Goal: Transaction & Acquisition: Book appointment/travel/reservation

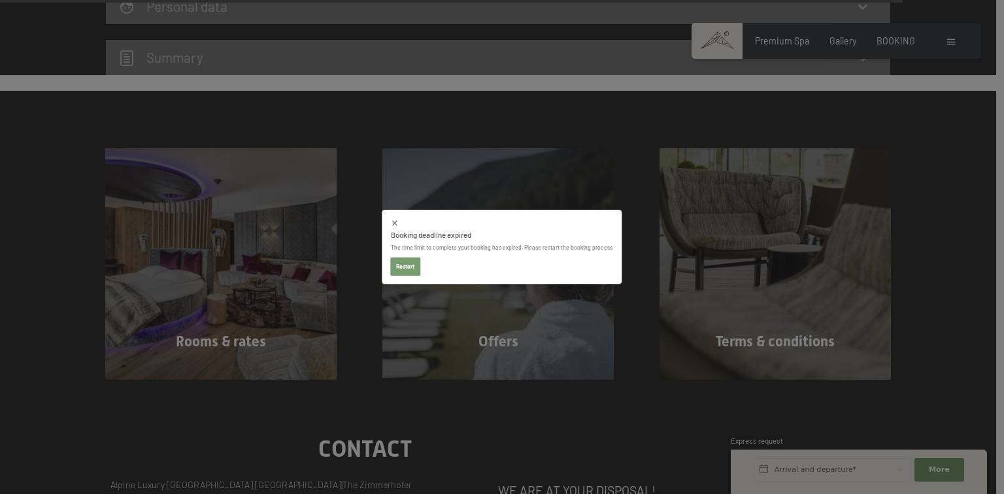
click at [404, 262] on button "Restart" at bounding box center [406, 267] width 30 height 18
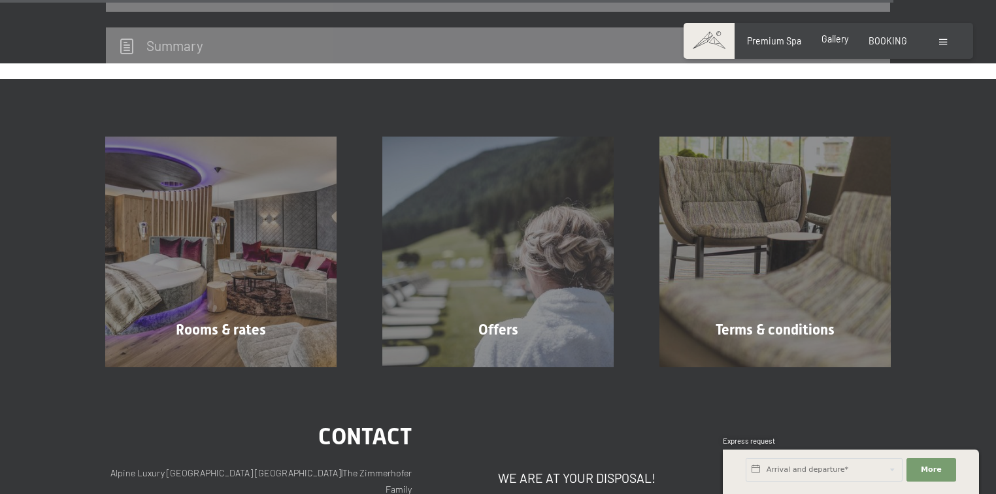
scroll to position [3469, 0]
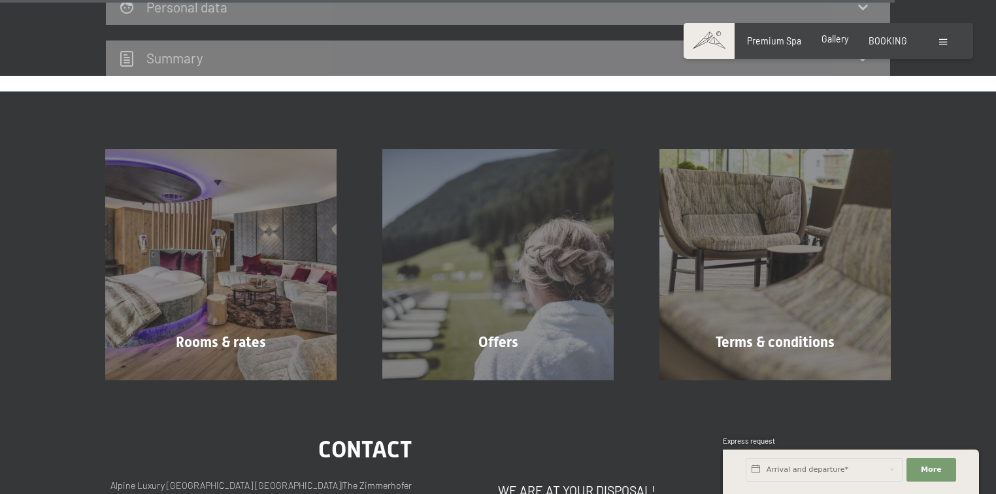
click at [835, 41] on span "Gallery" at bounding box center [835, 38] width 27 height 11
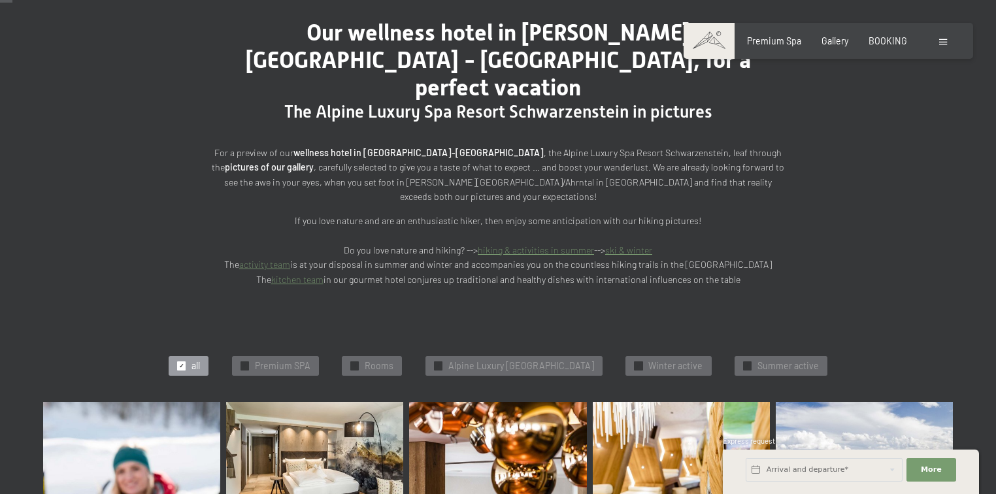
scroll to position [261, 0]
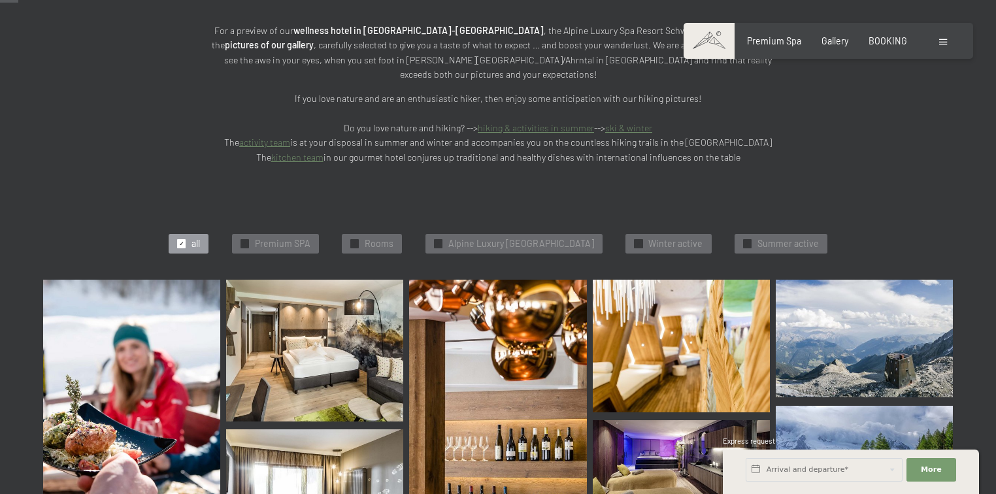
click at [273, 237] on span "Premium SPA" at bounding box center [283, 243] width 56 height 13
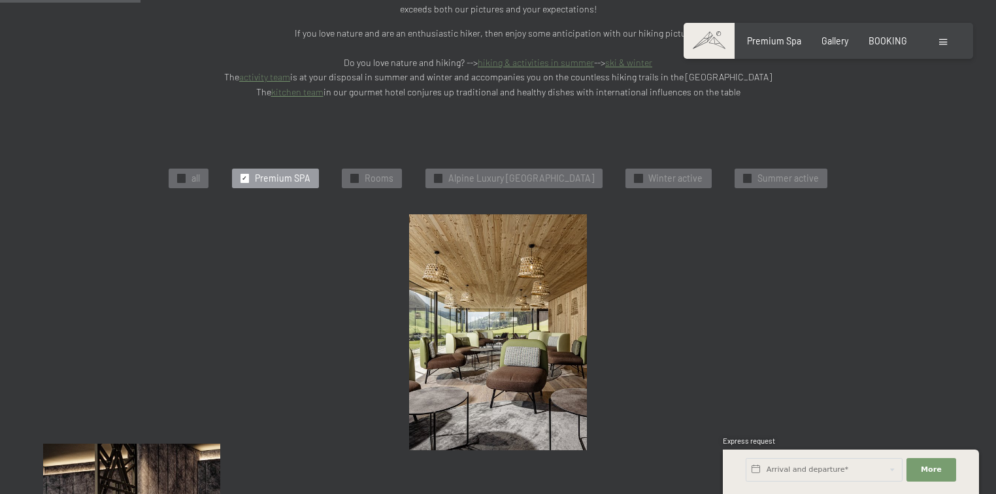
scroll to position [335, 0]
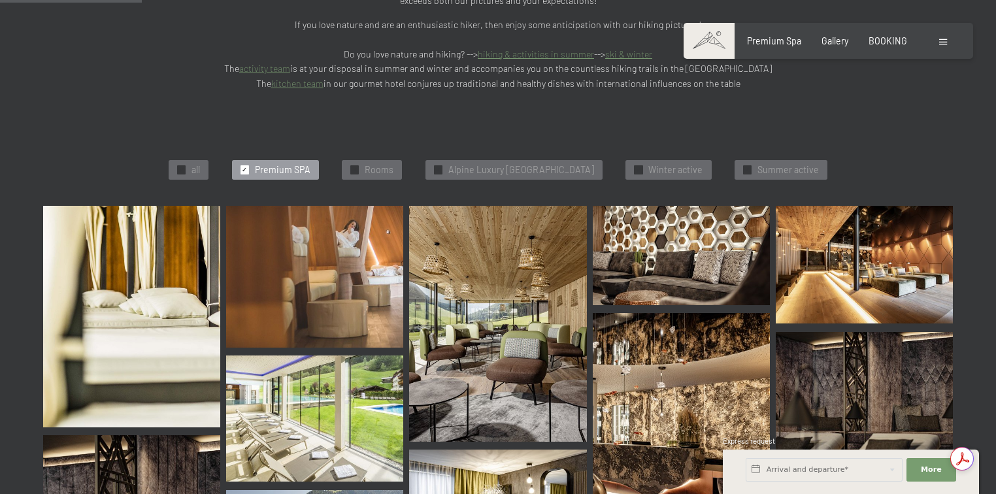
click at [299, 369] on img at bounding box center [314, 419] width 177 height 127
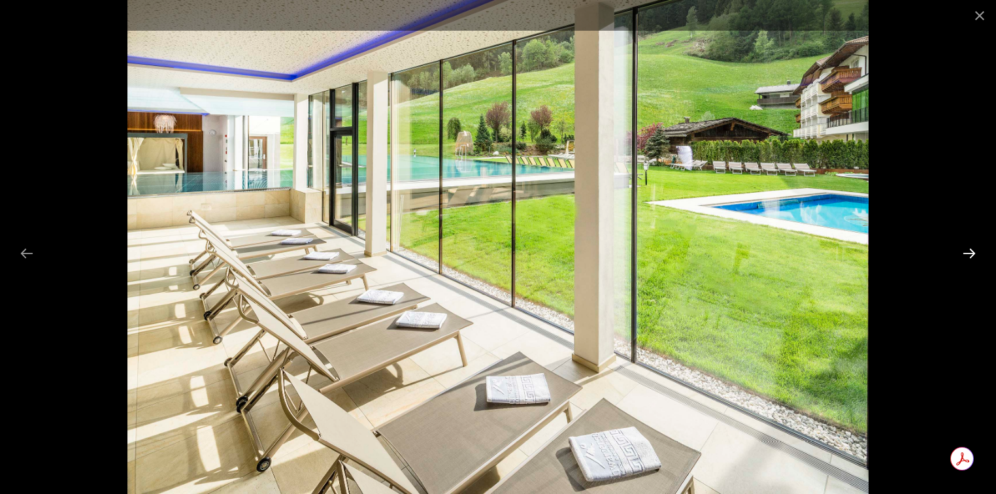
click at [968, 250] on button "Next slide" at bounding box center [969, 253] width 27 height 25
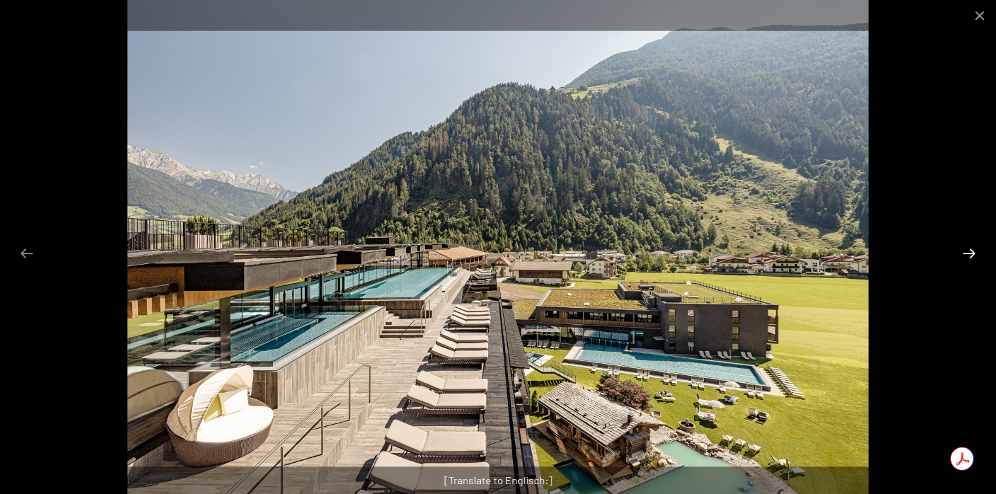
click at [968, 250] on button "Next slide" at bounding box center [969, 253] width 27 height 25
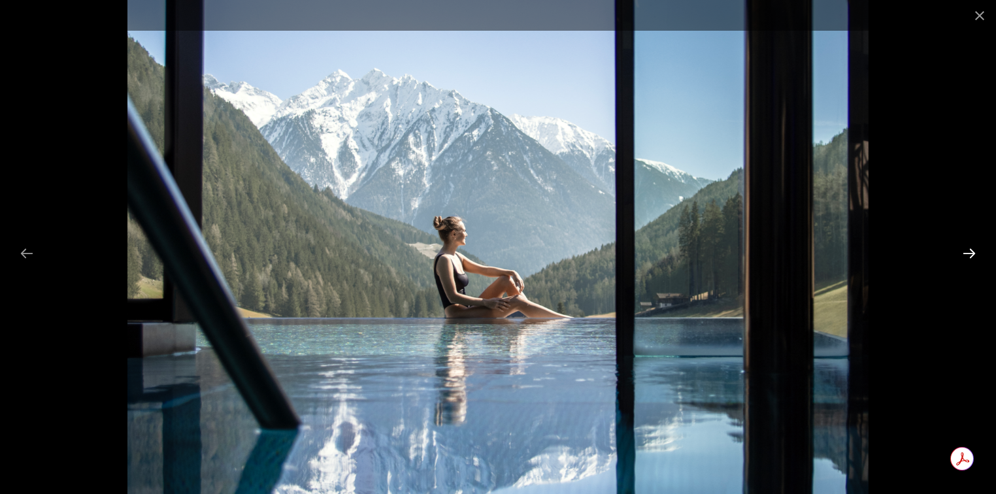
click at [968, 250] on button "Next slide" at bounding box center [969, 253] width 27 height 25
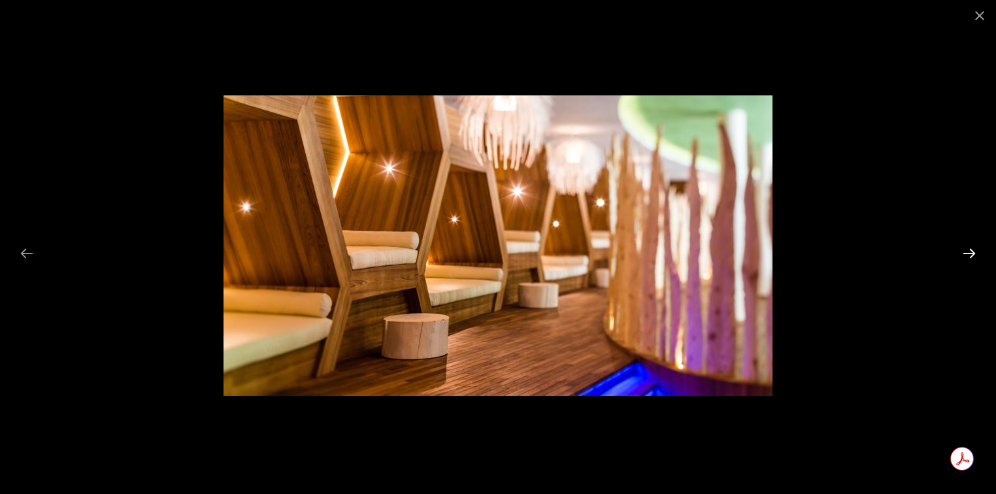
click at [968, 250] on button "Next slide" at bounding box center [969, 253] width 27 height 25
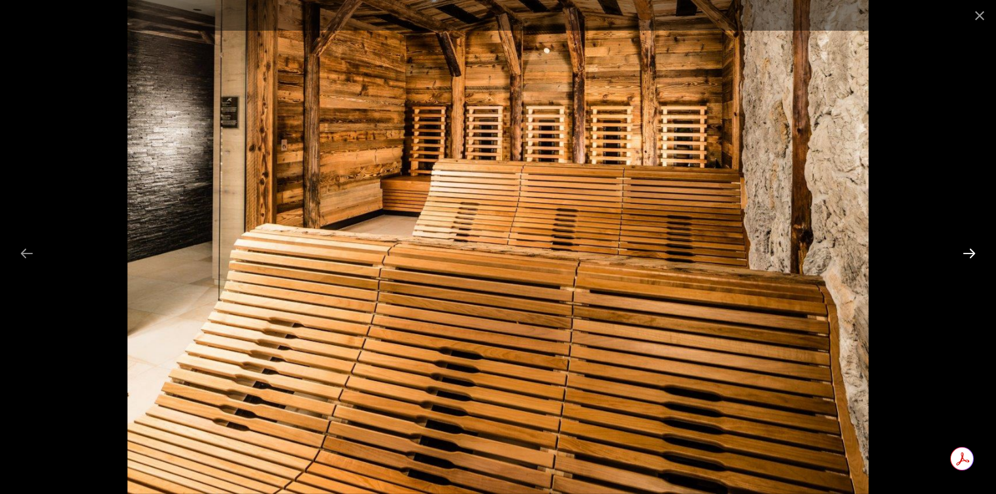
click at [968, 250] on button "Next slide" at bounding box center [969, 253] width 27 height 25
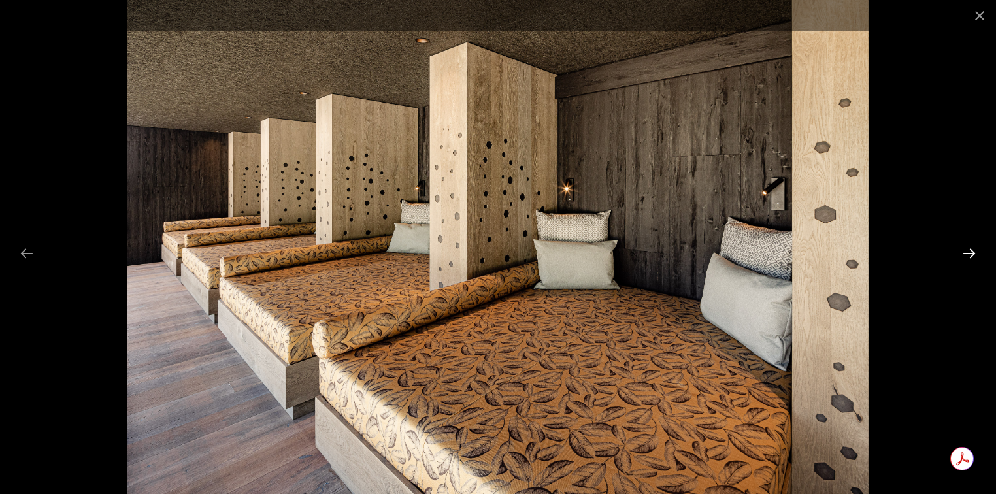
click at [968, 250] on button "Next slide" at bounding box center [969, 253] width 27 height 25
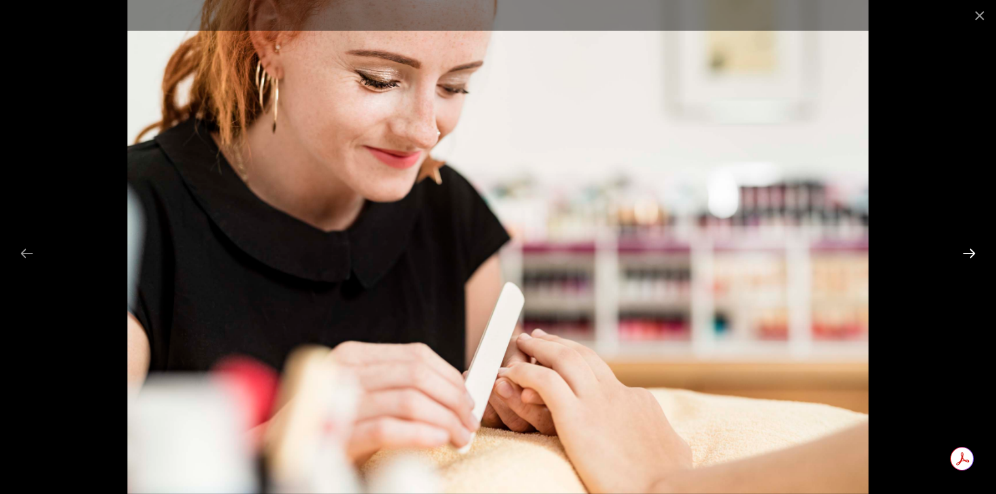
click at [968, 250] on button "Next slide" at bounding box center [969, 253] width 27 height 25
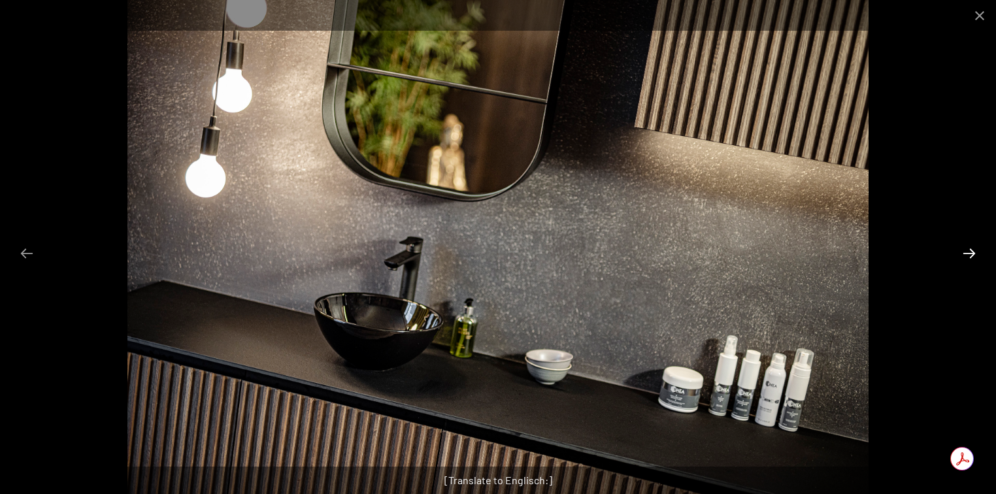
click at [968, 250] on button "Next slide" at bounding box center [969, 253] width 27 height 25
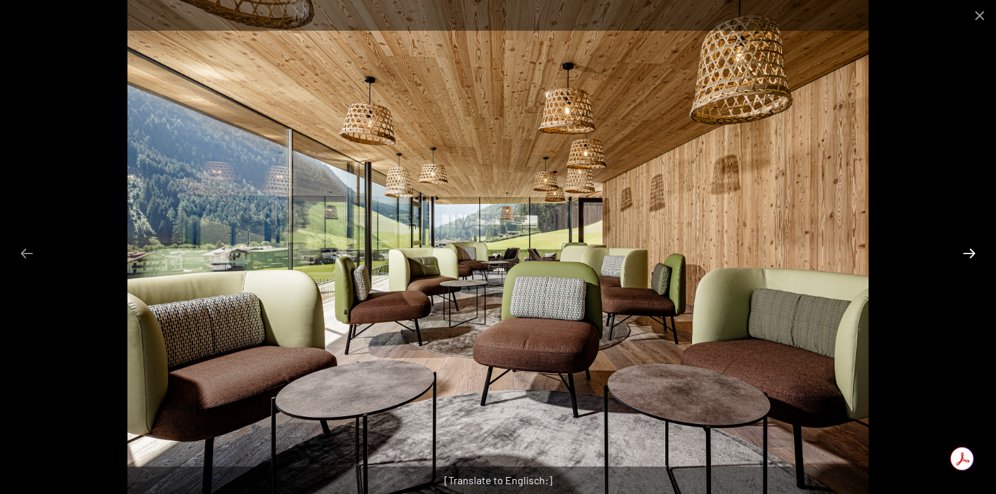
click at [968, 250] on button "Next slide" at bounding box center [969, 253] width 27 height 25
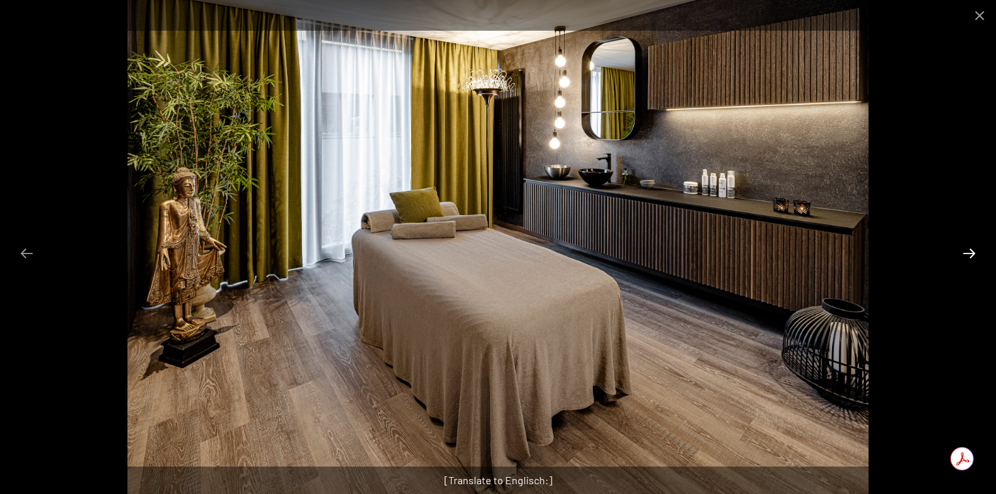
click at [968, 250] on button "Next slide" at bounding box center [969, 253] width 27 height 25
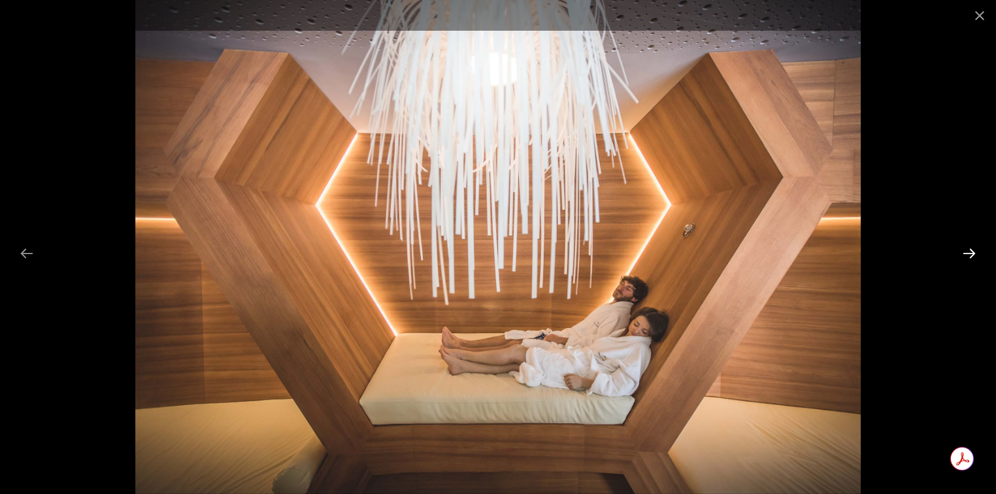
click at [968, 250] on button "Next slide" at bounding box center [969, 253] width 27 height 25
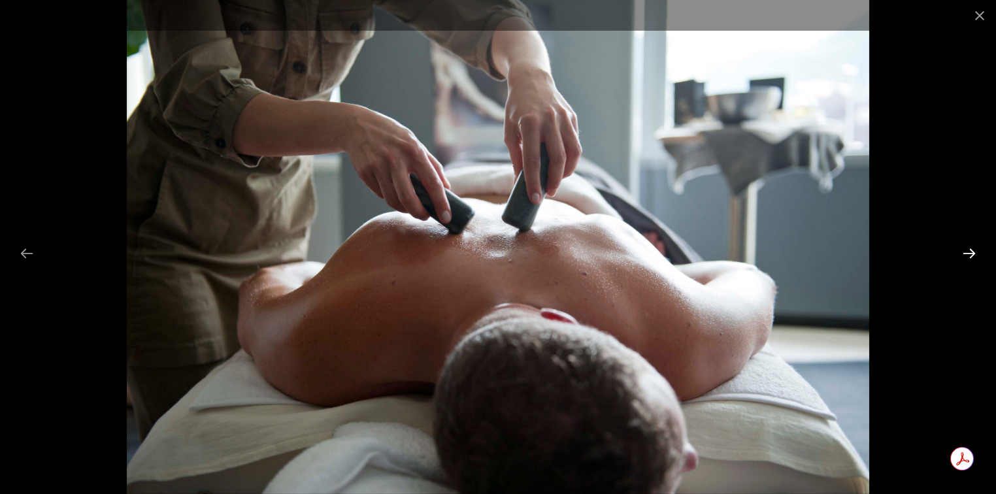
click at [968, 250] on button "Next slide" at bounding box center [969, 253] width 27 height 25
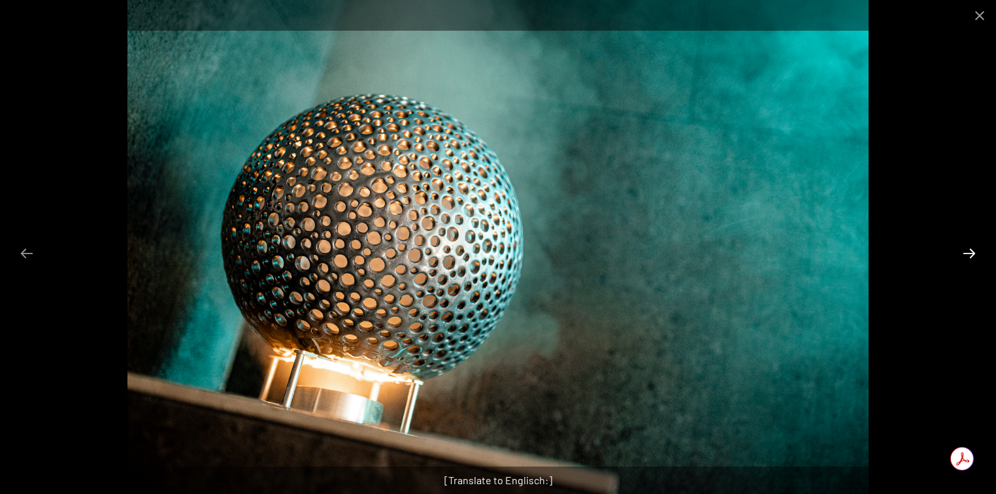
click at [968, 250] on button "Next slide" at bounding box center [969, 253] width 27 height 25
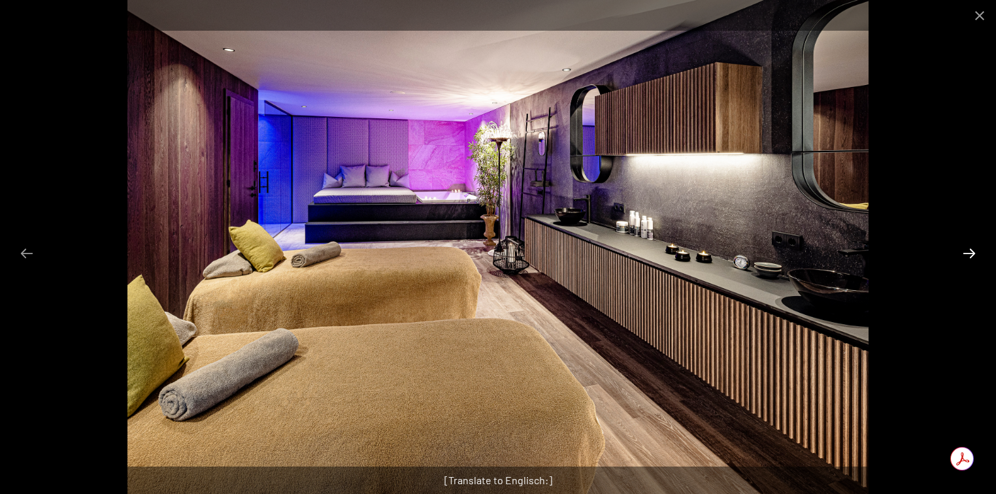
click at [968, 250] on button "Next slide" at bounding box center [969, 253] width 27 height 25
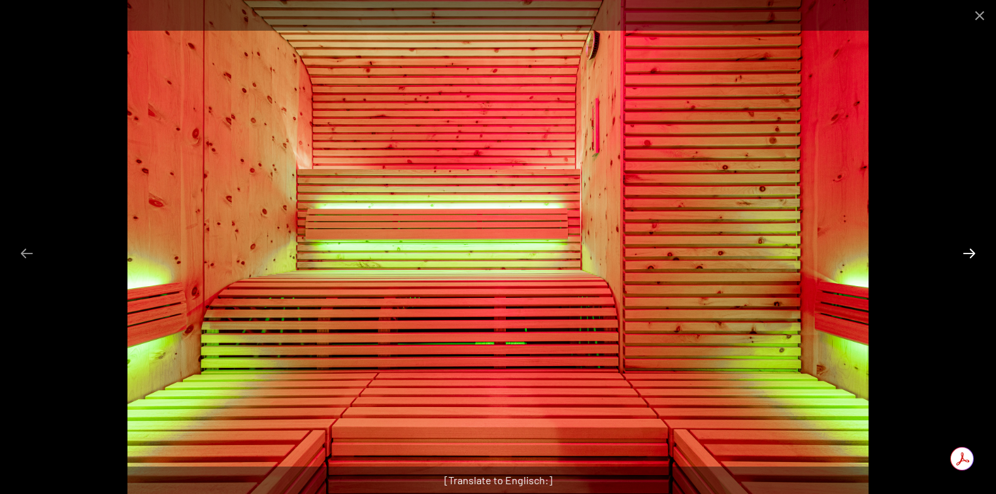
click at [968, 250] on button "Next slide" at bounding box center [969, 253] width 27 height 25
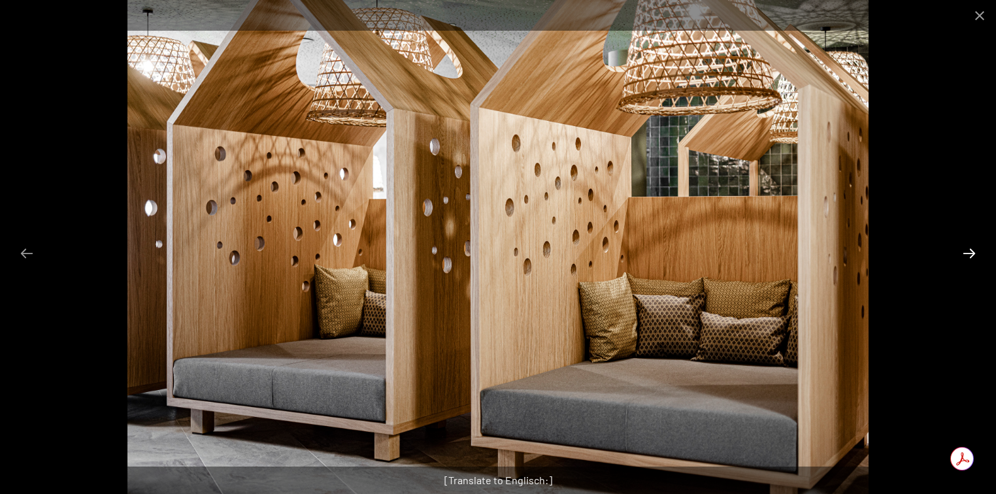
click at [968, 250] on button "Next slide" at bounding box center [969, 253] width 27 height 25
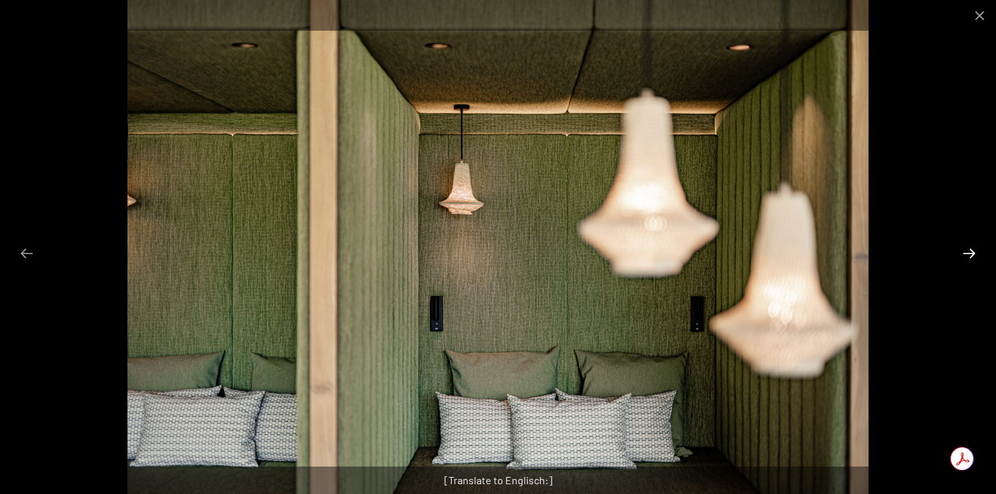
click at [968, 250] on button "Next slide" at bounding box center [969, 253] width 27 height 25
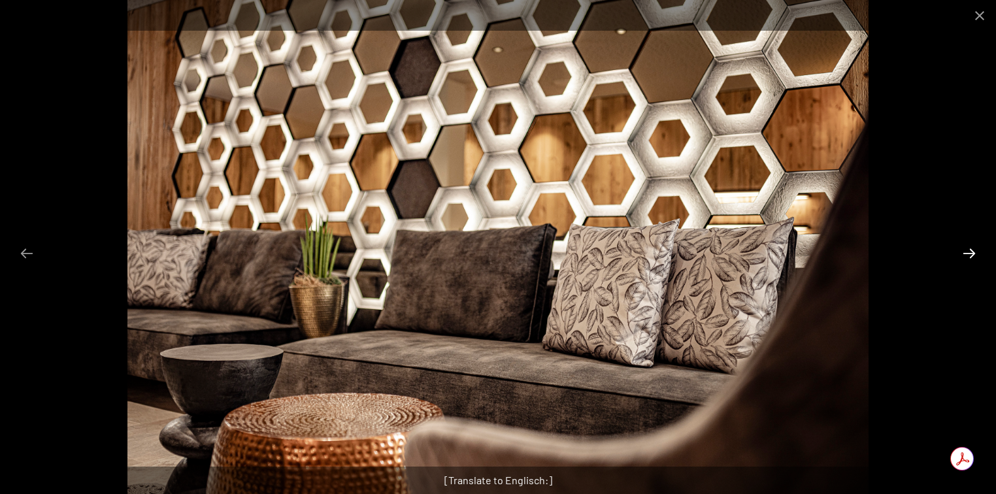
click at [968, 250] on button "Next slide" at bounding box center [969, 253] width 27 height 25
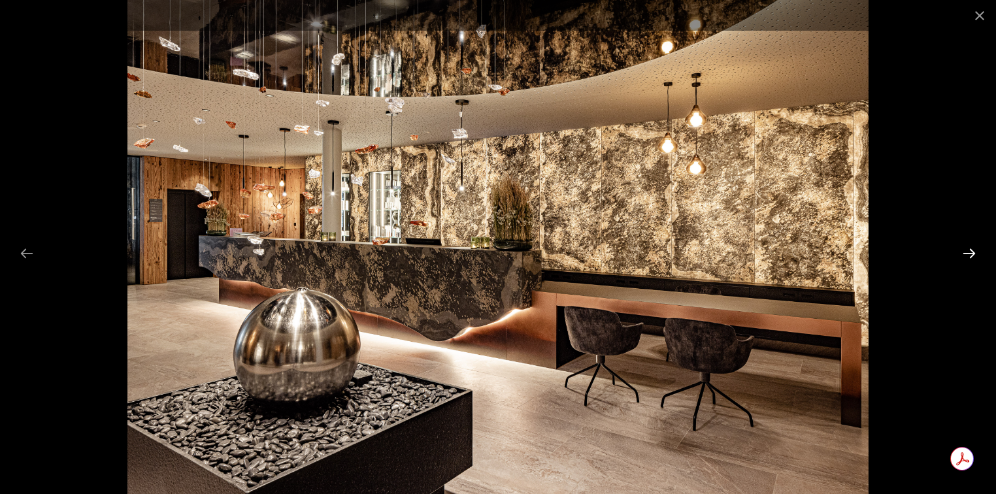
click at [968, 250] on button "Next slide" at bounding box center [969, 253] width 27 height 25
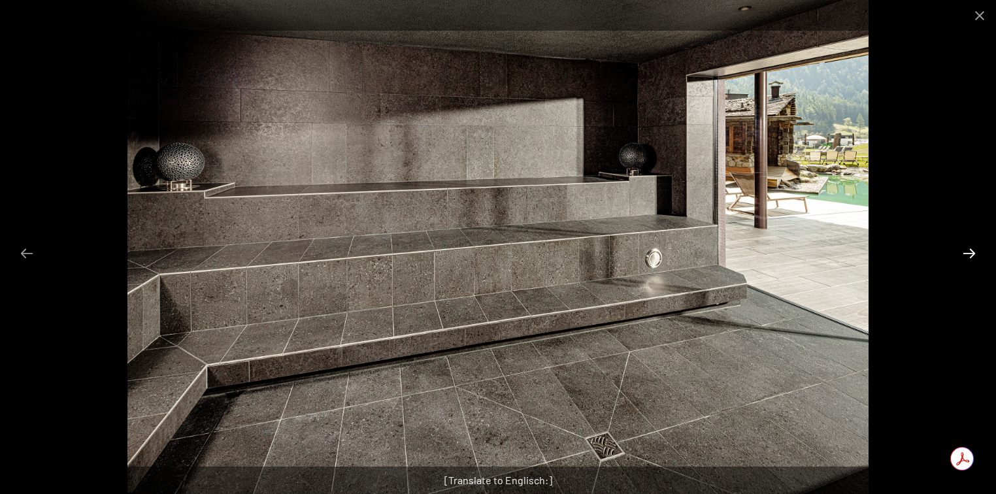
click at [968, 250] on button "Next slide" at bounding box center [969, 253] width 27 height 25
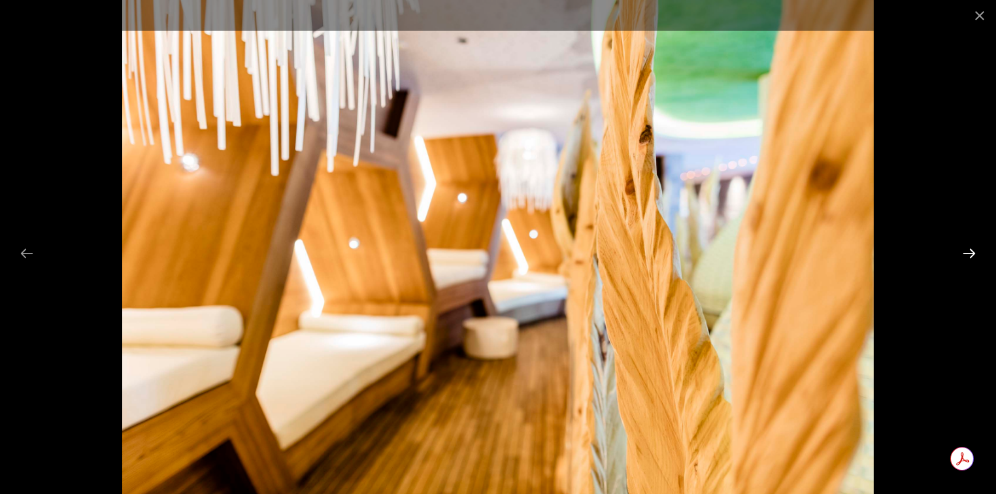
click at [968, 250] on button "Next slide" at bounding box center [969, 253] width 27 height 25
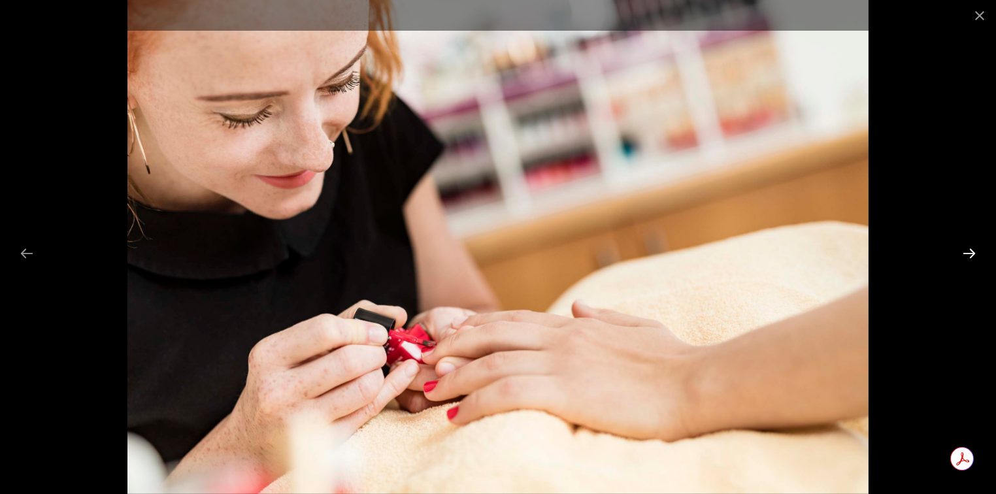
click at [968, 250] on button "Next slide" at bounding box center [969, 253] width 27 height 25
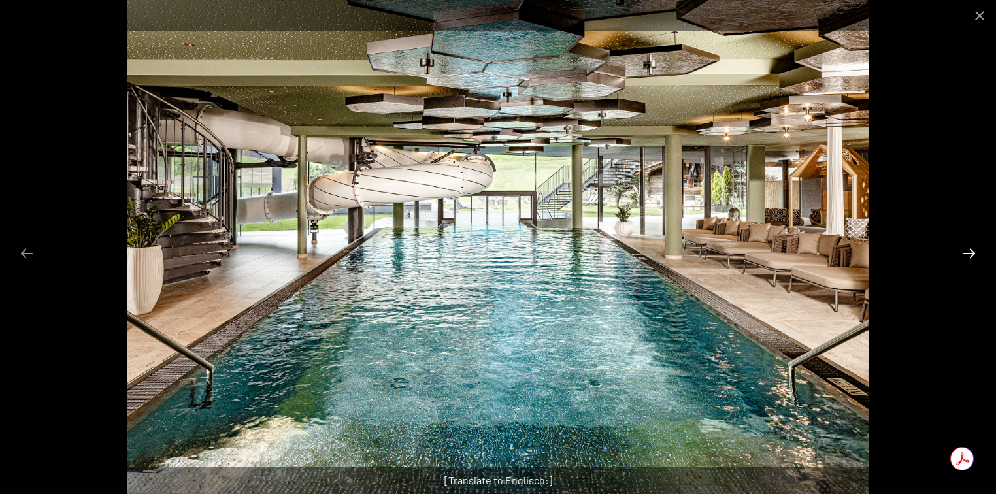
click at [968, 250] on button "Next slide" at bounding box center [969, 253] width 27 height 25
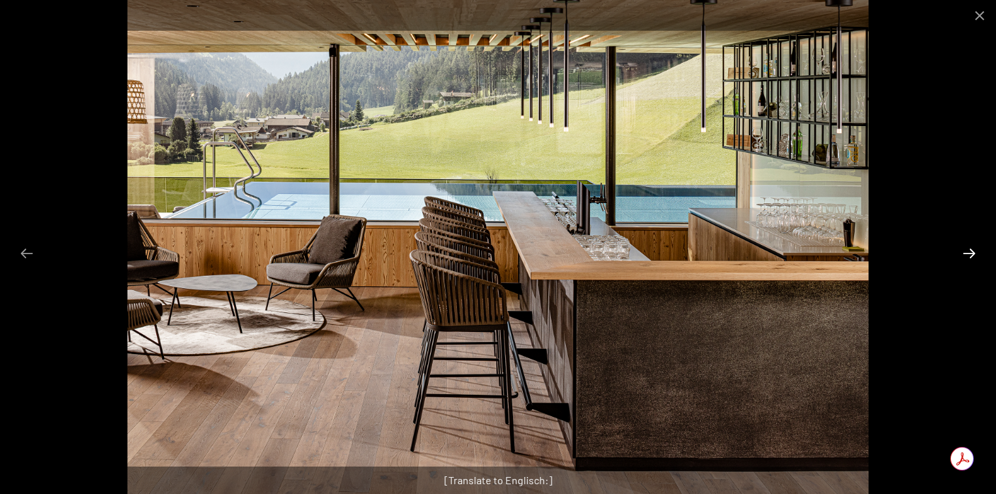
click at [968, 250] on button "Next slide" at bounding box center [969, 253] width 27 height 25
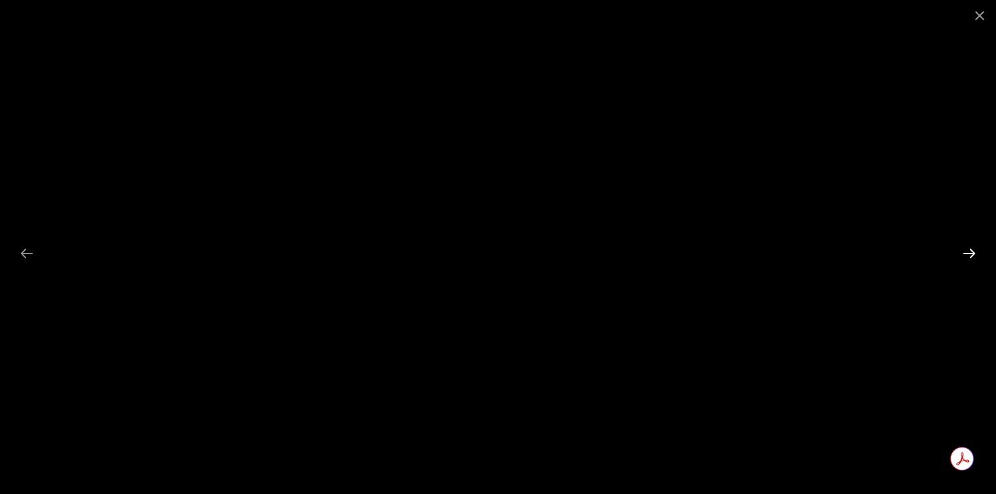
click at [974, 250] on button "Next slide" at bounding box center [969, 253] width 27 height 25
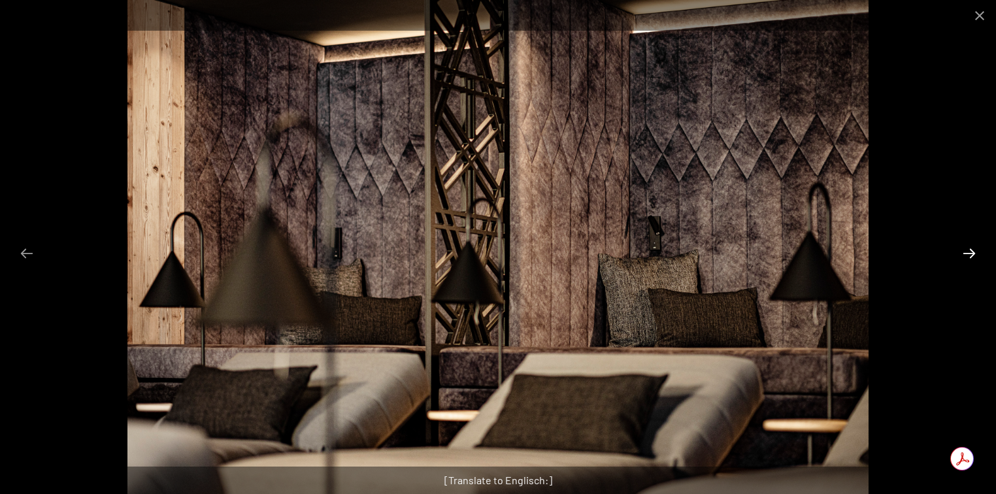
click at [974, 250] on button "Next slide" at bounding box center [969, 253] width 27 height 25
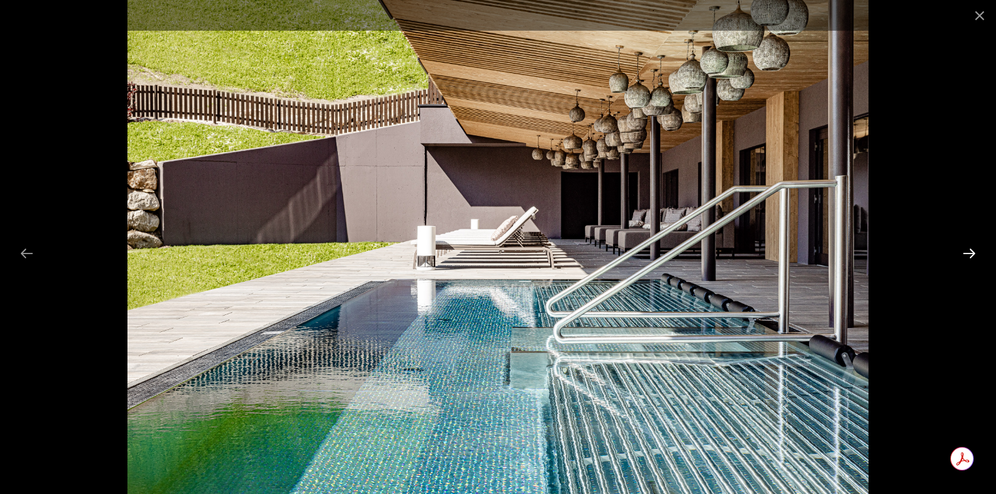
click at [974, 250] on button "Next slide" at bounding box center [969, 253] width 27 height 25
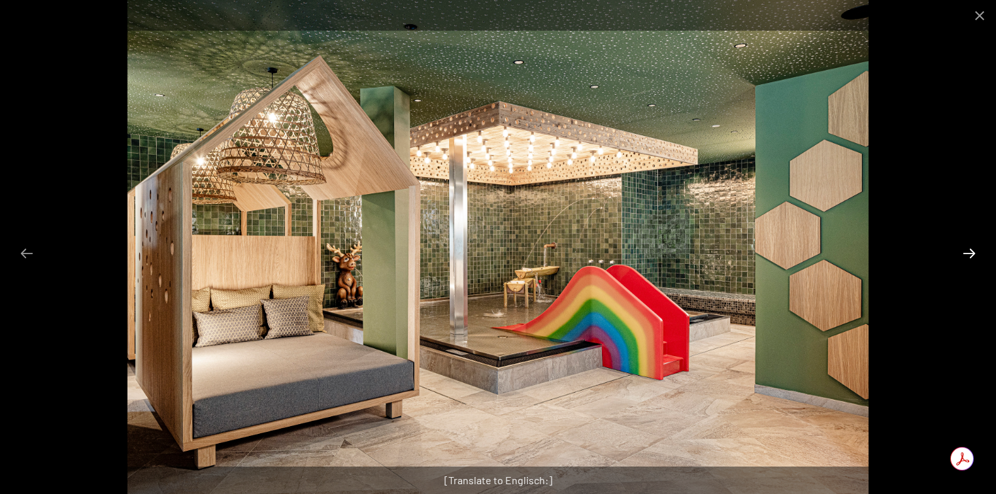
click at [974, 250] on button "Next slide" at bounding box center [969, 253] width 27 height 25
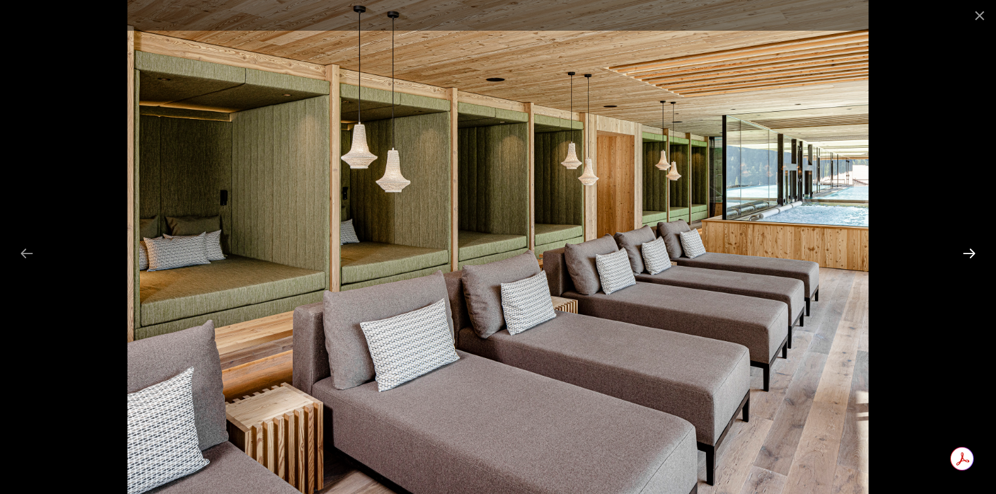
click at [974, 250] on button "Next slide" at bounding box center [969, 253] width 27 height 25
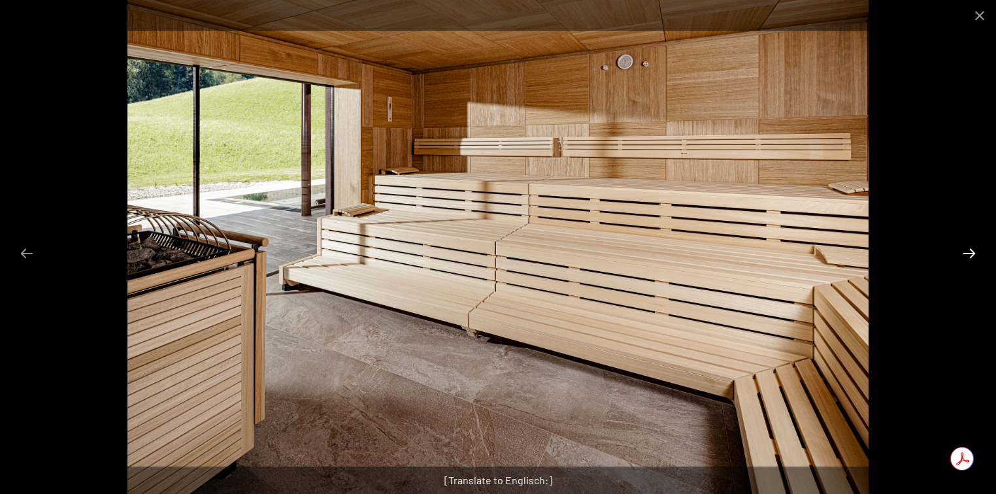
click at [974, 251] on button "Next slide" at bounding box center [969, 253] width 27 height 25
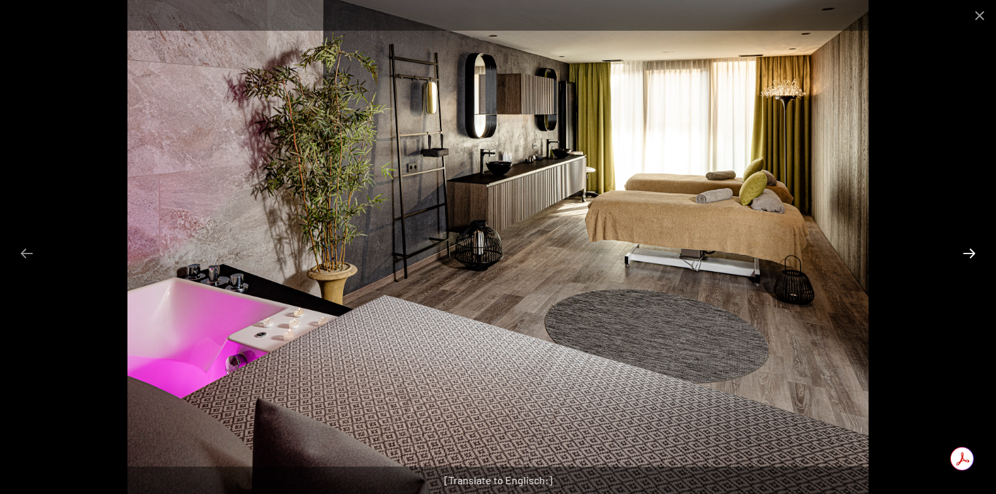
click at [974, 251] on button "Next slide" at bounding box center [969, 253] width 27 height 25
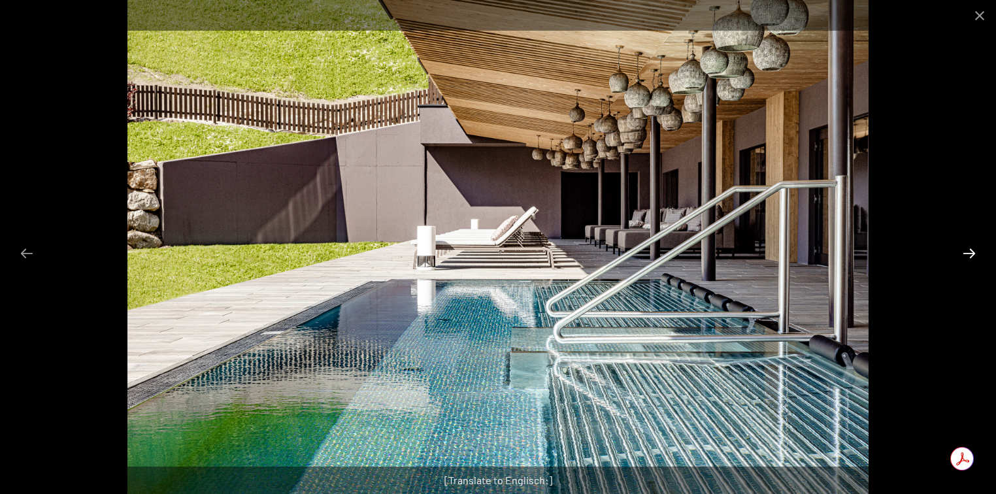
click at [974, 251] on button "Next slide" at bounding box center [969, 253] width 27 height 25
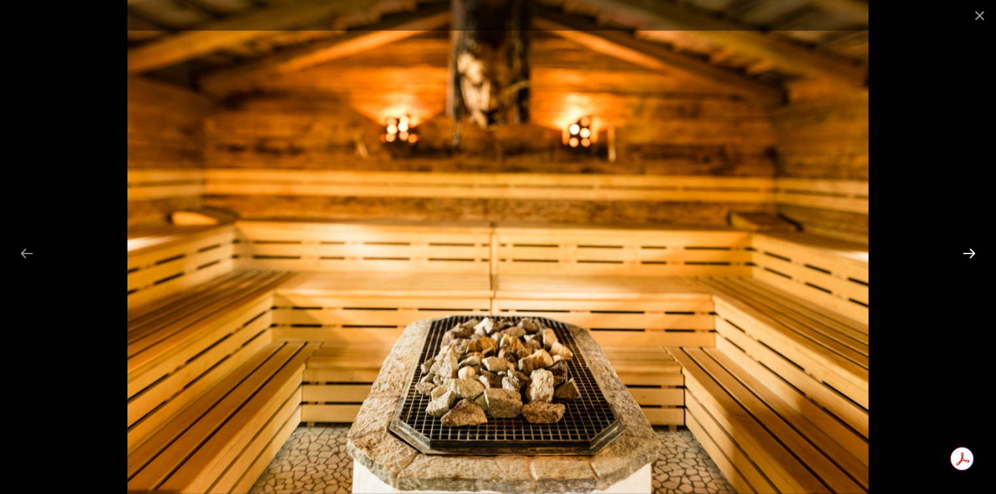
click at [974, 251] on button "Next slide" at bounding box center [969, 253] width 27 height 25
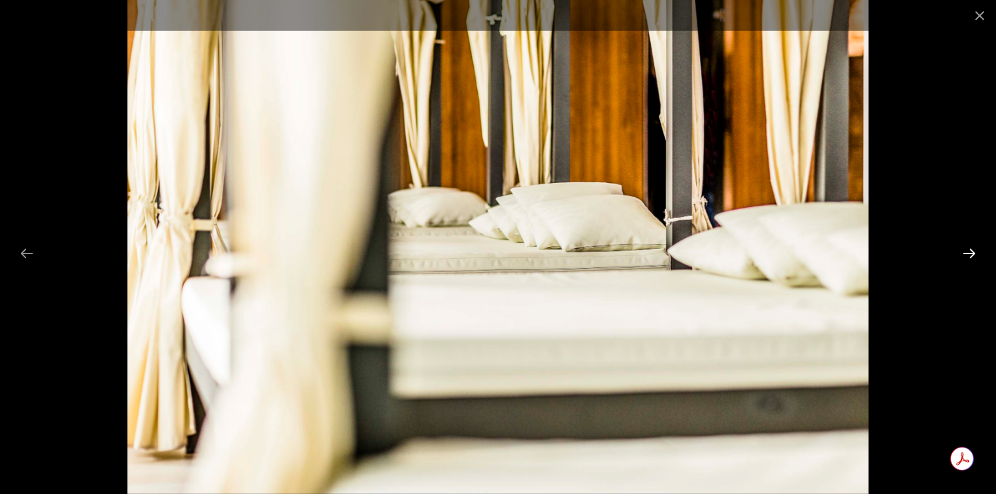
click at [974, 251] on button "Next slide" at bounding box center [969, 253] width 27 height 25
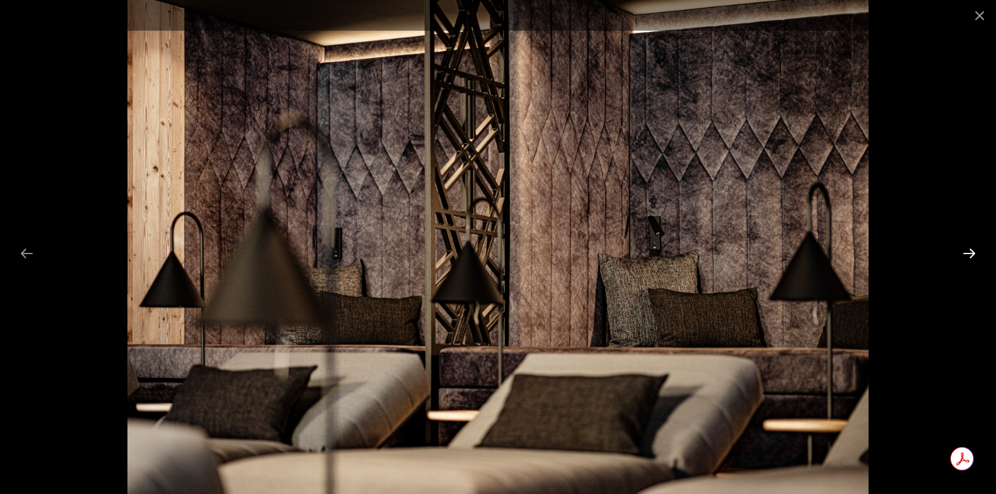
click at [974, 251] on button "Next slide" at bounding box center [969, 253] width 27 height 25
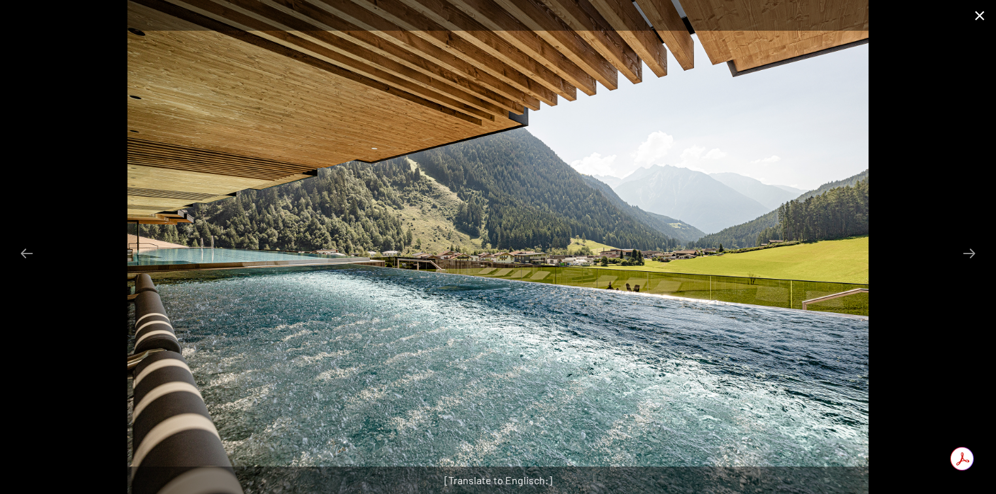
click at [984, 8] on button "Close gallery" at bounding box center [980, 15] width 33 height 31
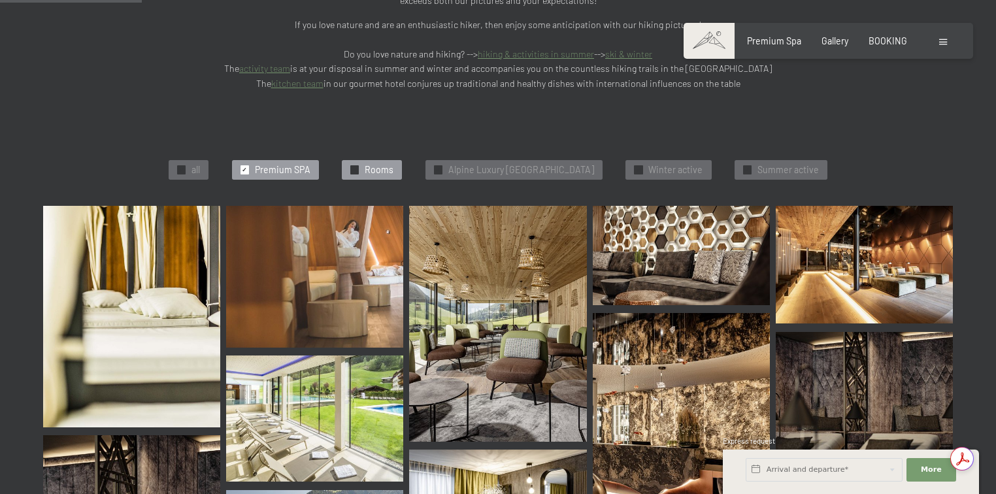
click at [366, 163] on span "Rooms" at bounding box center [379, 169] width 29 height 13
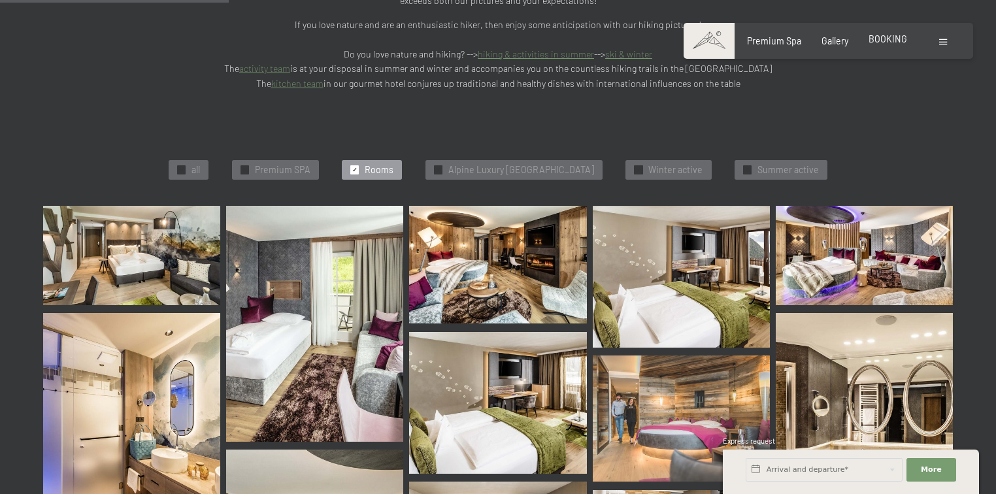
click at [892, 41] on span "BOOKING" at bounding box center [888, 38] width 39 height 11
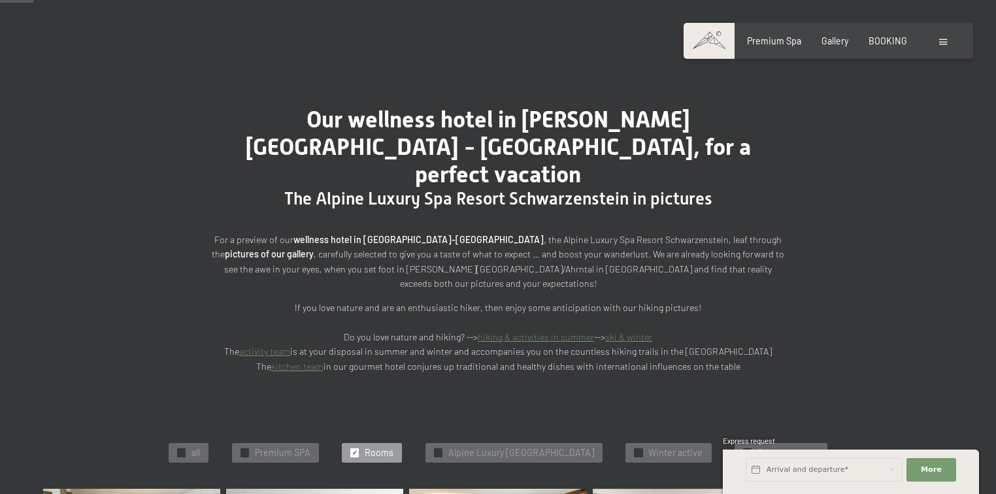
scroll to position [0, 0]
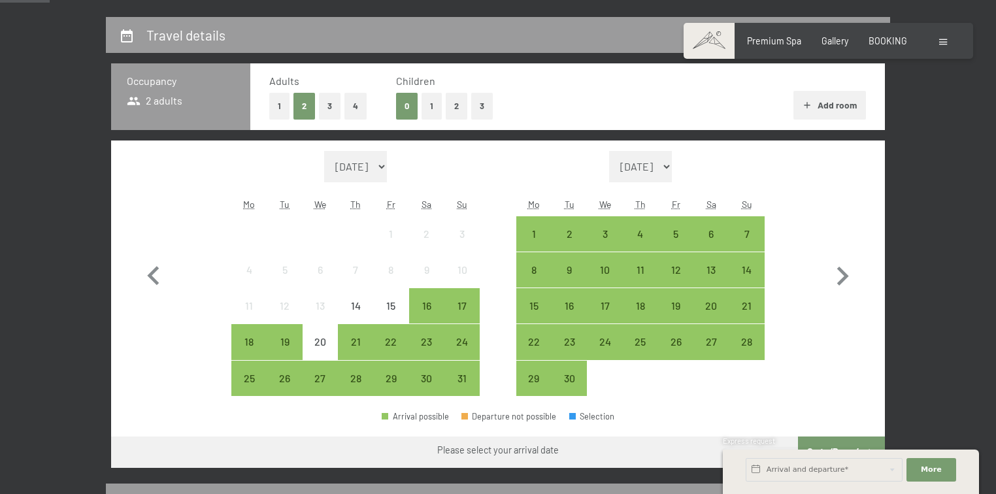
scroll to position [314, 0]
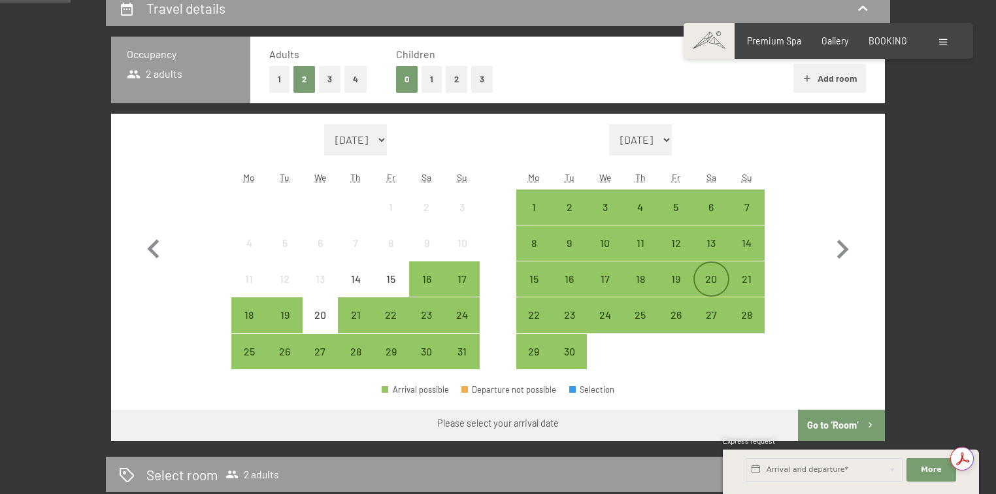
click at [707, 278] on div "20" at bounding box center [711, 290] width 33 height 33
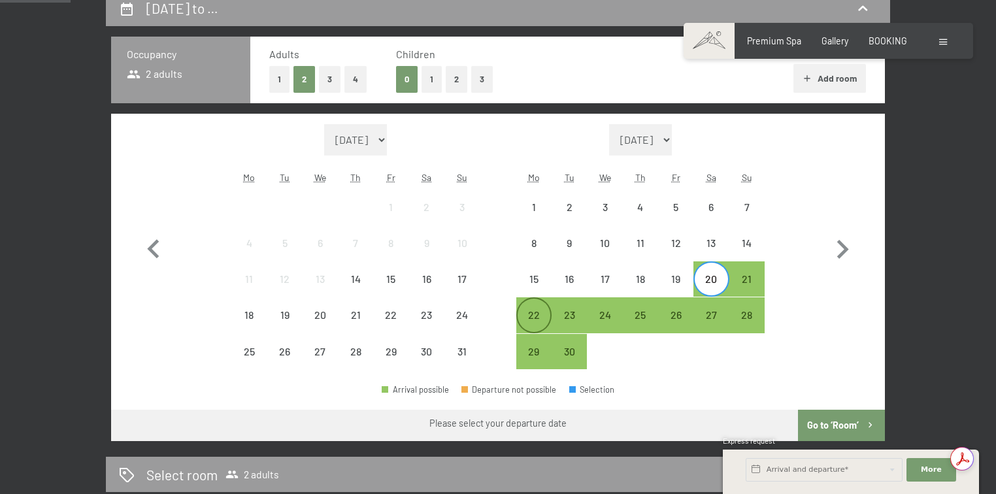
click at [532, 314] on div "22" at bounding box center [534, 326] width 33 height 33
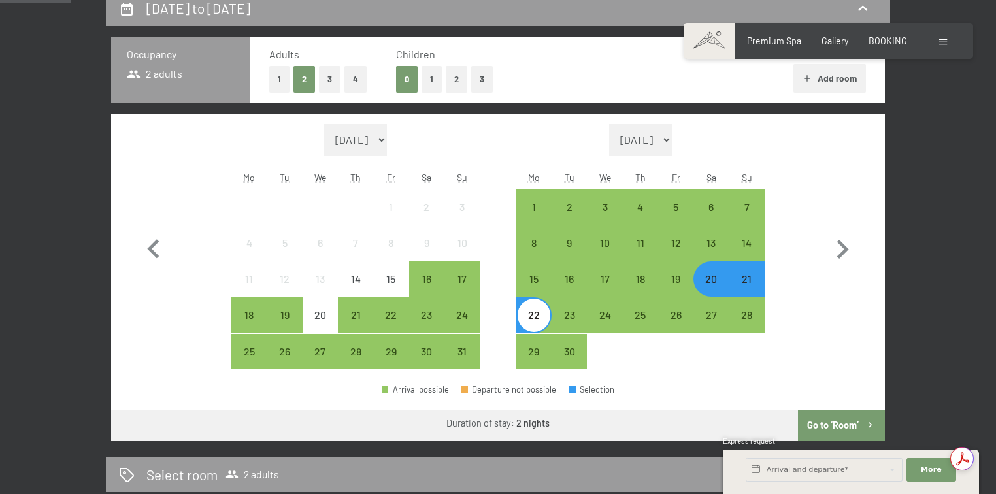
click at [331, 72] on button "3" at bounding box center [330, 79] width 22 height 27
click at [826, 418] on button "Go to ‘Room’" at bounding box center [841, 425] width 87 height 31
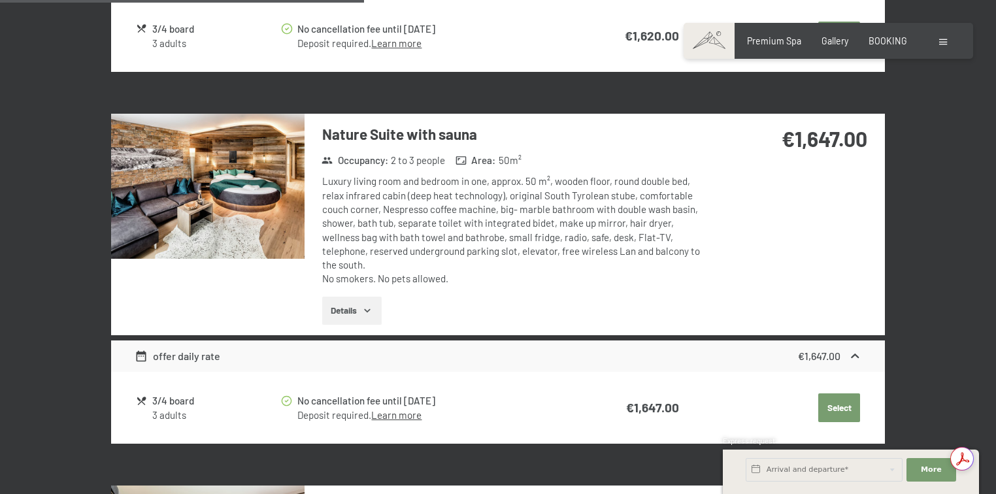
scroll to position [1349, 0]
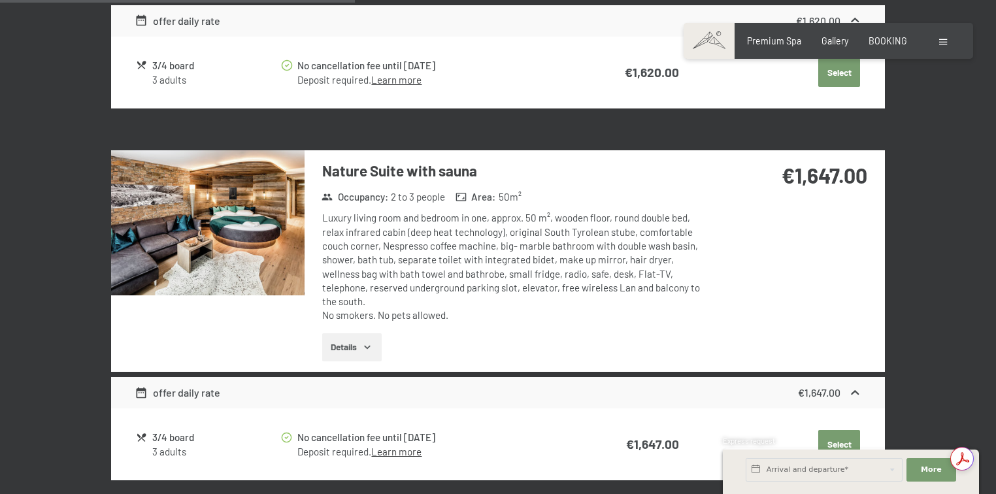
click at [209, 224] on img at bounding box center [208, 222] width 194 height 145
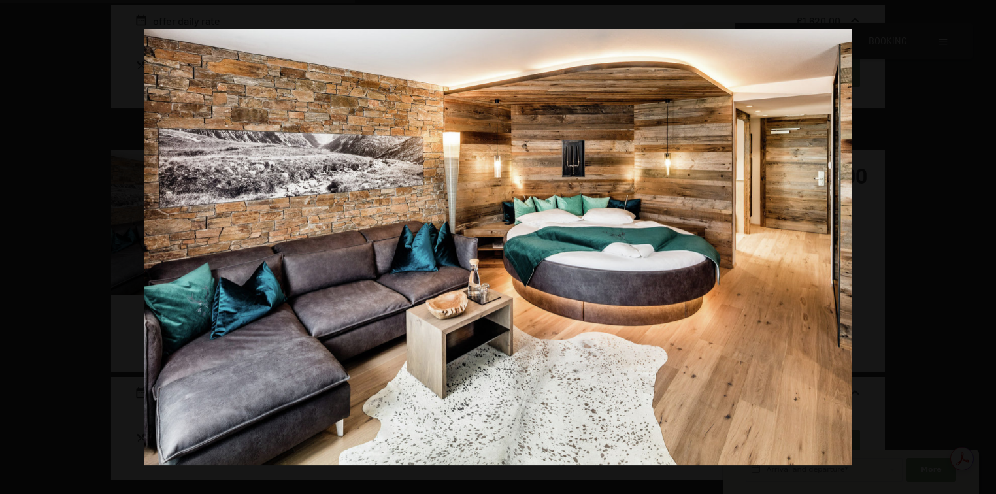
click at [977, 248] on button "button" at bounding box center [974, 246] width 46 height 65
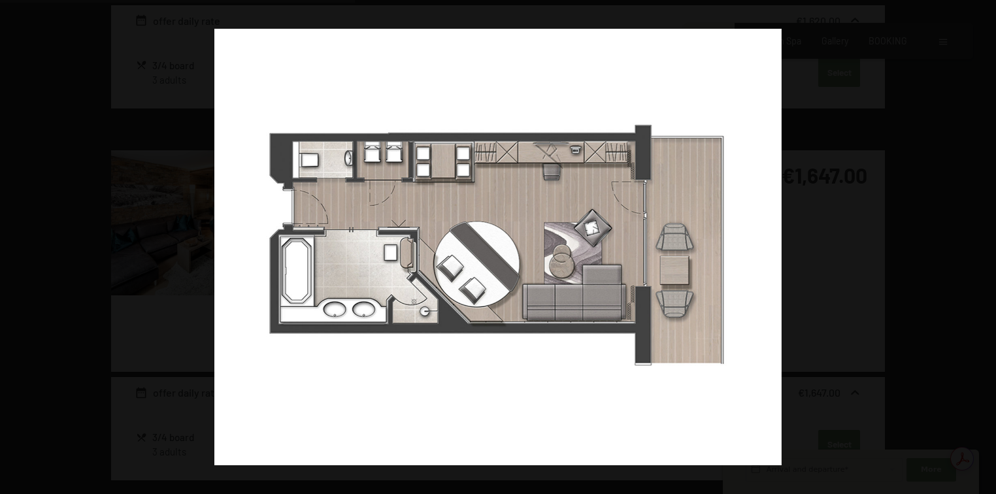
click at [977, 248] on button "button" at bounding box center [974, 246] width 46 height 65
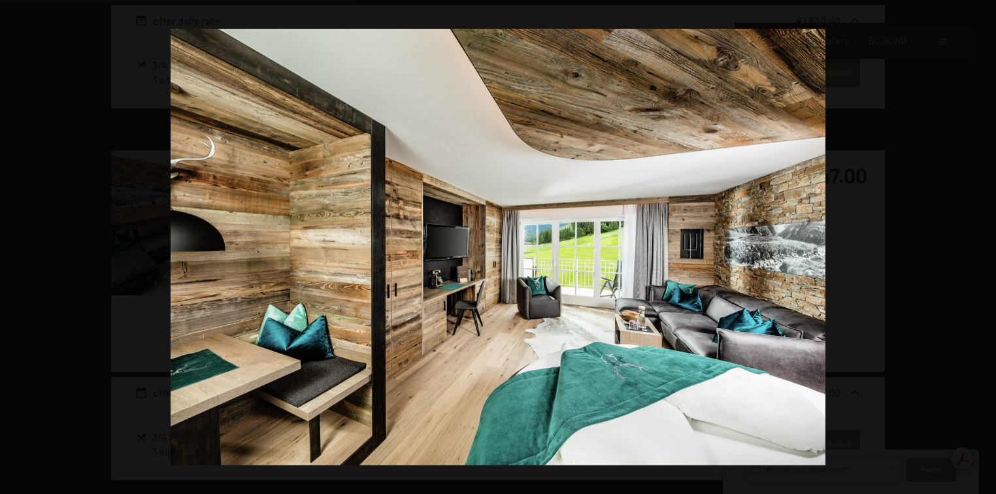
click at [977, 248] on button "button" at bounding box center [974, 246] width 46 height 65
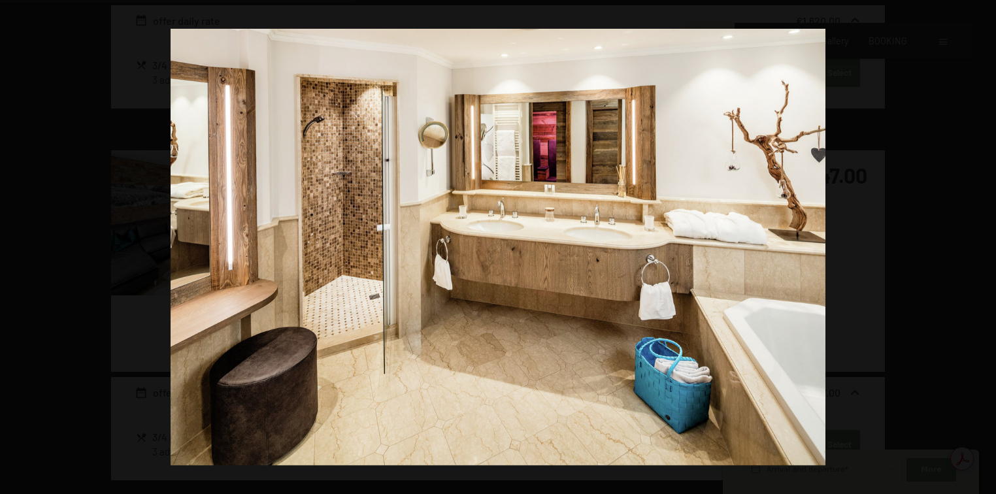
click at [977, 248] on button "button" at bounding box center [974, 246] width 46 height 65
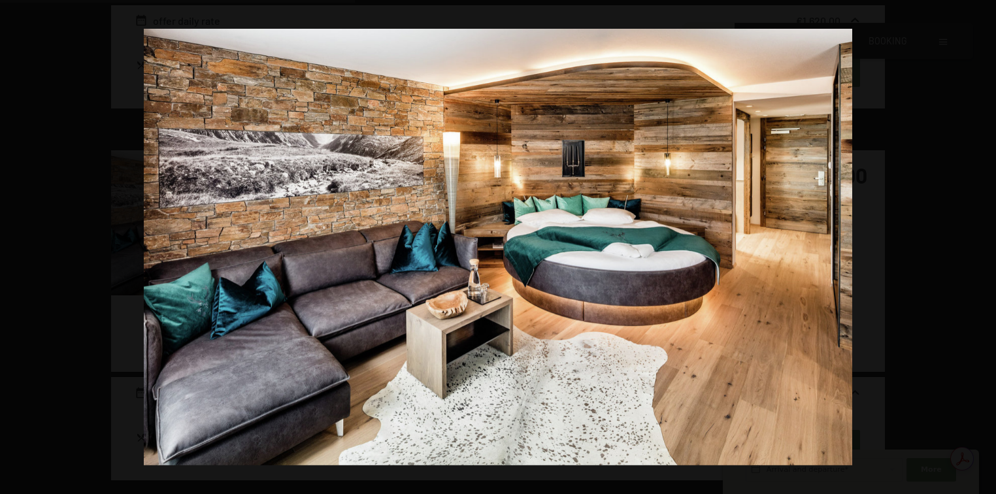
click at [977, 248] on button "button" at bounding box center [974, 246] width 46 height 65
